Goal: Task Accomplishment & Management: Use online tool/utility

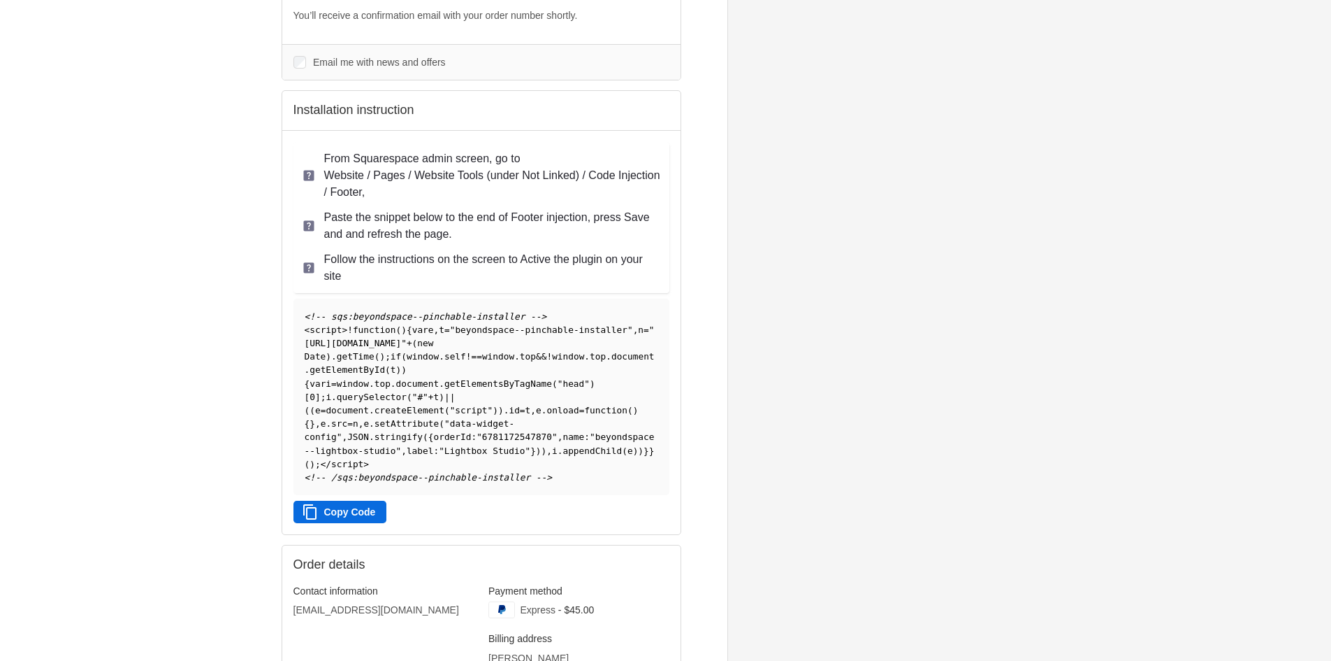
scroll to position [179, 0]
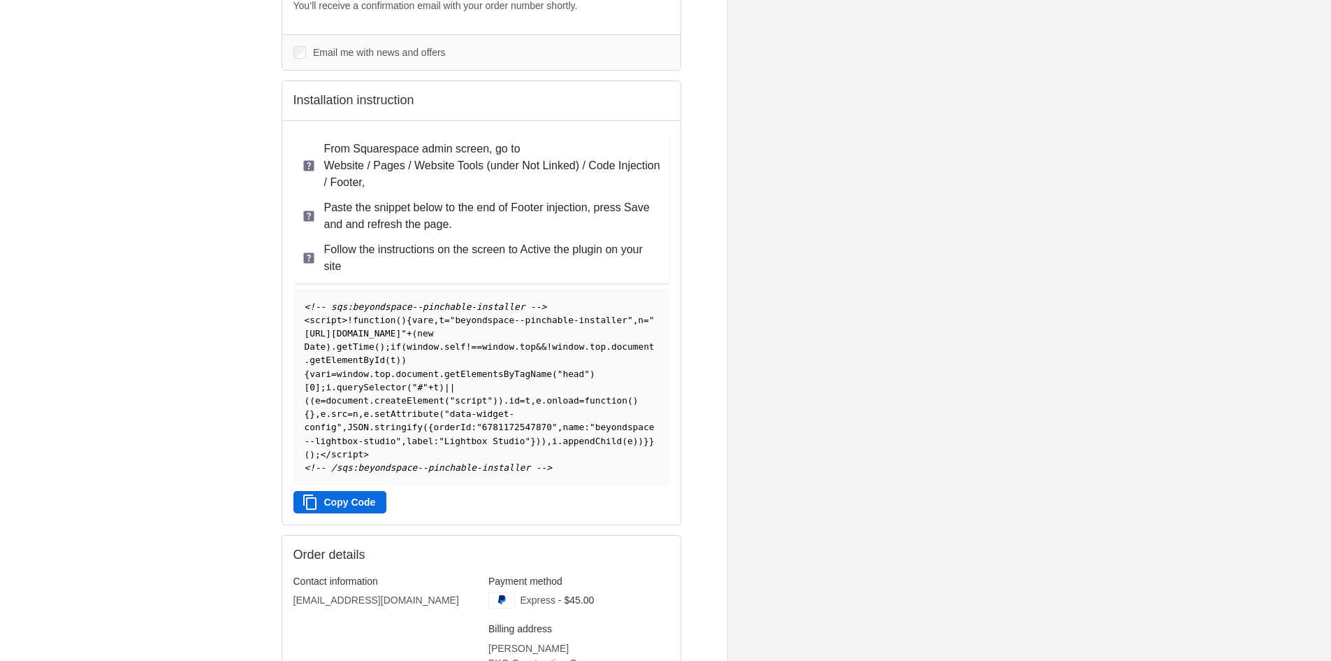
click at [349, 500] on button "Copy Code" at bounding box center [341, 502] width 94 height 22
click at [344, 500] on button "Copy Code" at bounding box center [341, 502] width 94 height 22
click at [343, 516] on div "<!-- sqs:beyondspace--pinchable-installer --> < script > ! function ( ) { var e…" at bounding box center [481, 397] width 387 height 241
click at [351, 503] on button "Copy Code" at bounding box center [341, 502] width 94 height 22
